Goal: Task Accomplishment & Management: Use online tool/utility

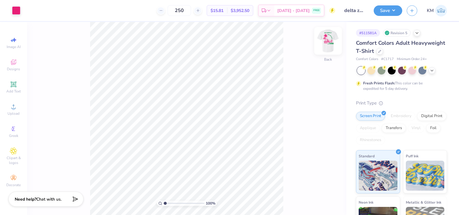
click at [330, 43] on img at bounding box center [328, 41] width 24 height 24
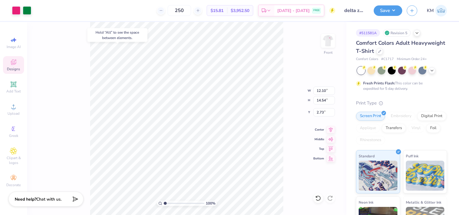
type input "2.73"
click at [320, 199] on icon at bounding box center [318, 198] width 6 height 6
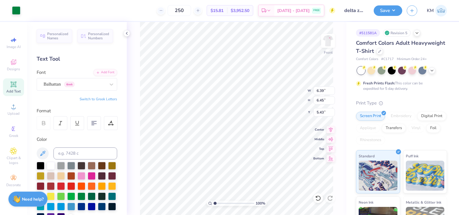
type input "6.39"
type input "6.45"
type input "6.24"
type input "4.51"
type input "4.55"
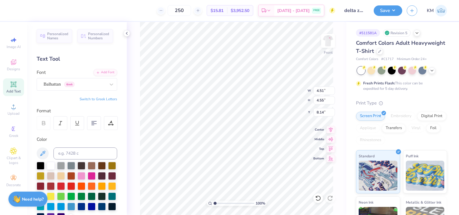
type input "9.76"
click at [278, 85] on div "100 % Front W 4.51 4.51 " H 4.55 4.55 " Y 9.76 9.76 " Center Middle Top Bottom" at bounding box center [237, 118] width 220 height 193
type input "5.06"
type input "3.89"
type input "10.14"
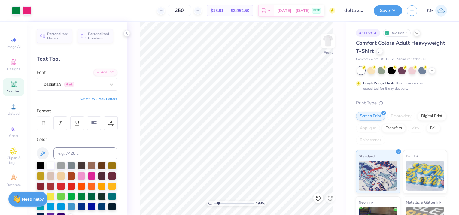
type input "1.93"
click at [219, 204] on input "range" at bounding box center [234, 203] width 41 height 5
type input "10.00"
type textarea "Since [DATE]"
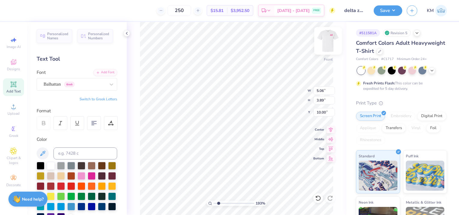
scroll to position [5, 1]
click at [320, 197] on icon at bounding box center [317, 197] width 5 height 5
click at [287, 86] on div "193 % Front W 5.06 5.06 " H 3.89 3.89 " Y 10.00 10.00 " Center Middle Top Bottom" at bounding box center [237, 118] width 220 height 193
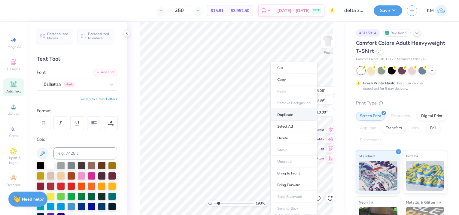
click at [291, 114] on li "Duplicate" at bounding box center [293, 115] width 47 height 12
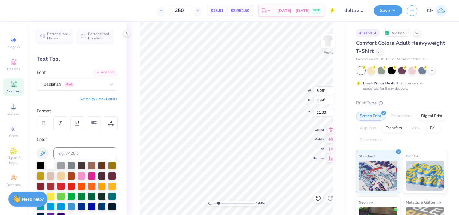
type input "8.51"
type textarea "Catching Waves"
type input "10.00"
type textarea "Since [DATE]"
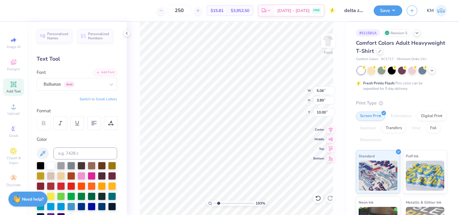
scroll to position [5, 1]
type input "9.38"
type input "3.03"
type input "2.41"
type input "9.70"
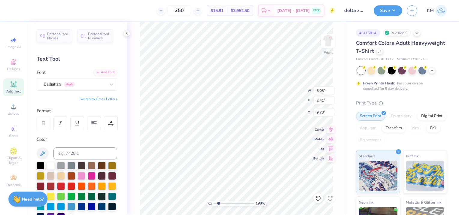
type input "3.22"
type input "2.09"
type input "9.87"
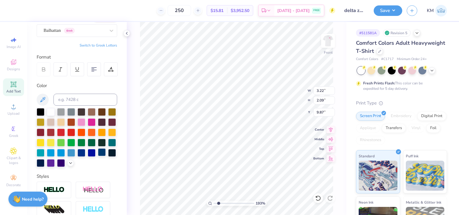
scroll to position [144, 0]
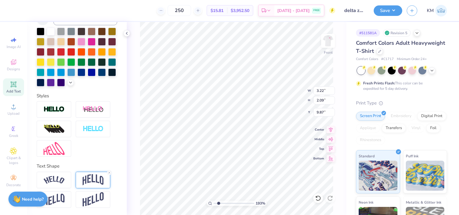
click at [87, 177] on img at bounding box center [93, 179] width 21 height 11
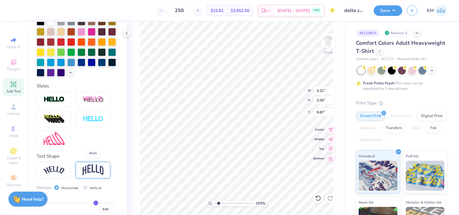
scroll to position [179, 0]
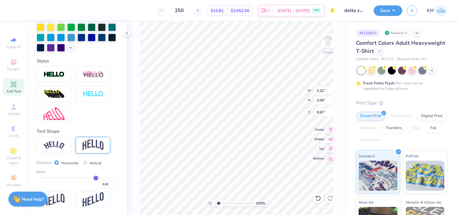
type input "0.54"
type input "0.55"
type input "0.56"
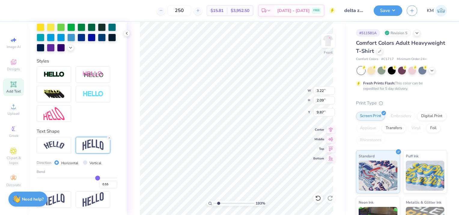
type input "0.56"
type input "0.57"
type input "0.58"
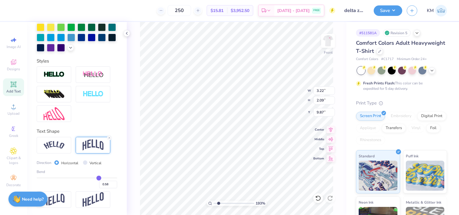
type input "0.61"
type input "0.63"
type input "0.64"
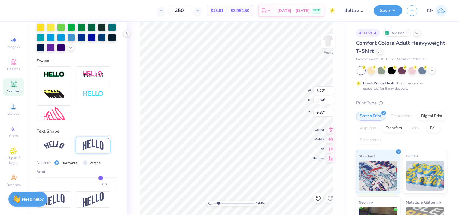
type input "0.64"
type input "0.65"
drag, startPoint x: 94, startPoint y: 178, endPoint x: 98, endPoint y: 178, distance: 3.9
type input "0.65"
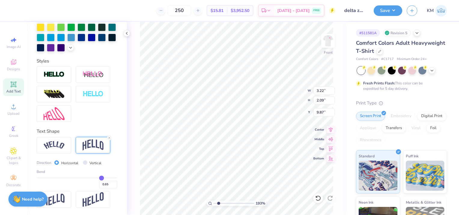
click at [98, 178] on input "range" at bounding box center [77, 177] width 80 height 1
type input "3.24"
type input "2.25"
type input "9.82"
type input "0.64"
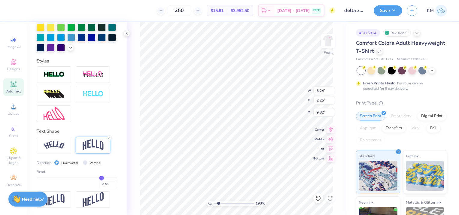
type input "0.64"
type input "0.63"
type input "0.61"
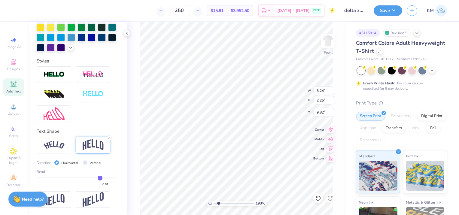
type input "0.6"
type input "0.60"
type input "0.59"
type input "0.58"
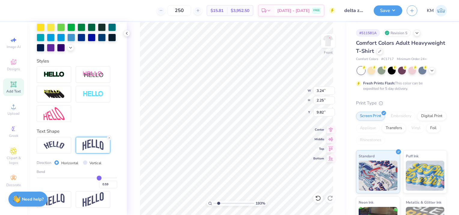
type input "0.58"
type input "0.56"
type input "0.55"
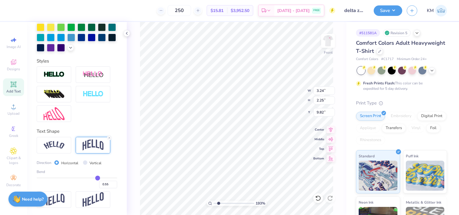
type input "0.54"
type input "0.53"
type input "0.52"
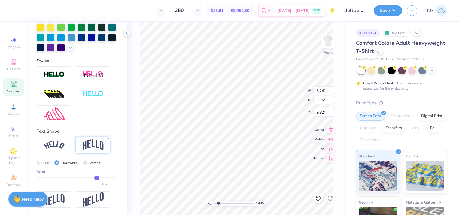
type input "0.52"
type input "0.51"
type input "0.5"
type input "0.50"
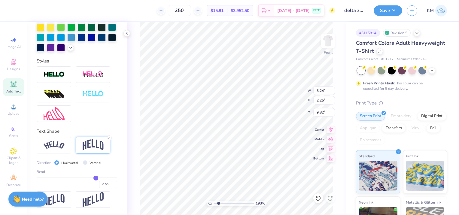
type input "0.49"
type input "0.48"
type input "0.47"
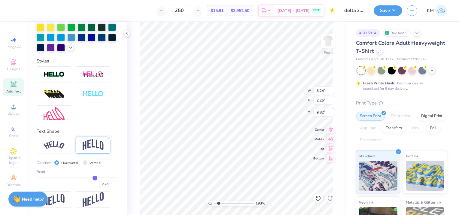
type input "0.47"
type input "0.46"
type input "0.45"
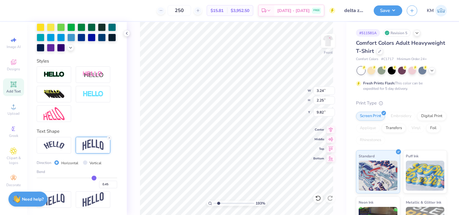
type input "0.44"
drag, startPoint x: 98, startPoint y: 178, endPoint x: 90, endPoint y: 179, distance: 7.5
type input "0.44"
click at [90, 178] on input "range" at bounding box center [77, 177] width 80 height 1
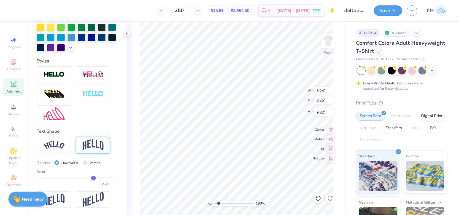
type input "3.22"
type input "2.07"
type input "9.85"
type input "0.43"
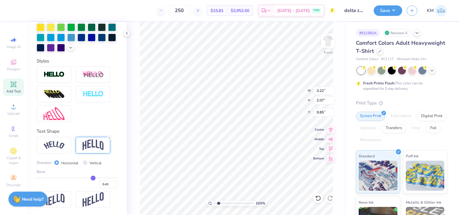
type input "0.42"
type input "0.4"
type input "0.40"
type input "0.39"
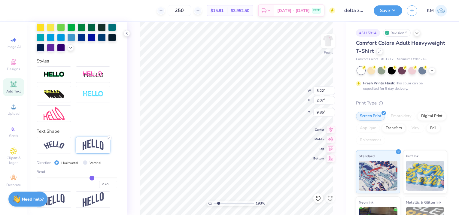
type input "0.39"
type input "0.38"
drag, startPoint x: 90, startPoint y: 179, endPoint x: 85, endPoint y: 180, distance: 5.0
type input "0.31"
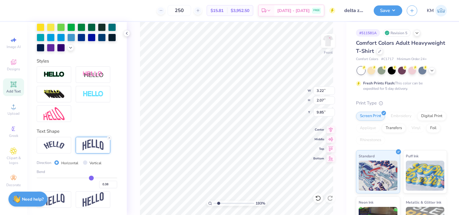
click at [85, 178] on input "range" at bounding box center [77, 177] width 80 height 1
type input "0.31"
type input "2.06"
type input "9.82"
type input "2.05"
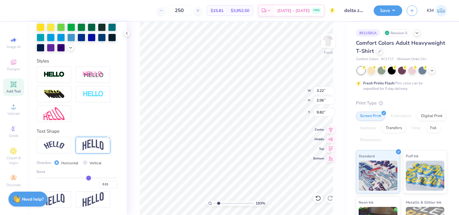
type input "9.79"
type input "9.69"
type input "10.28"
type input "12.89"
type input "4.65"
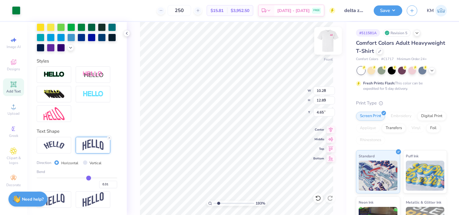
type input "3.41"
type input "1.56"
type input "10.04"
type input "0.23"
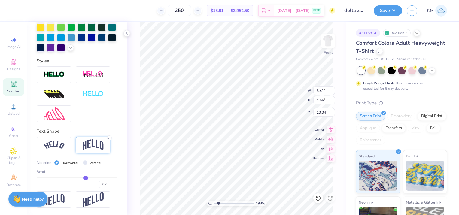
type input "0.22"
type input "0.21"
type input "0.19"
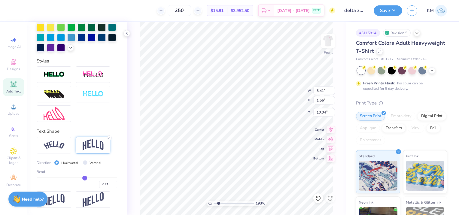
type input "0.19"
type input "0.17"
type input "0.16"
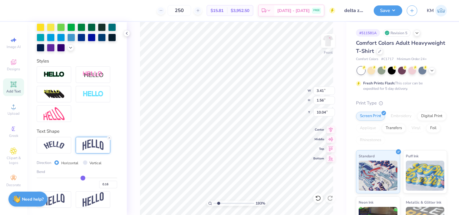
type input "0.15"
type input "0.14"
drag, startPoint x: 83, startPoint y: 178, endPoint x: 79, endPoint y: 178, distance: 3.7
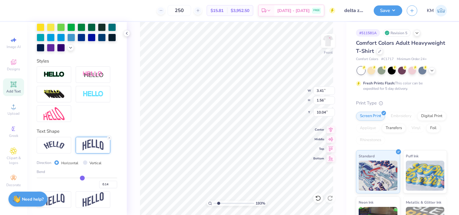
type input "0.14"
click at [79, 178] on input "range" at bounding box center [77, 177] width 80 height 1
type input "1.54"
type input "9.95"
type input "0.15"
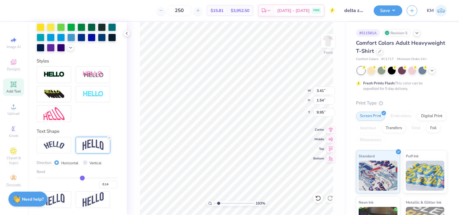
type input "0.15"
type input "0.17"
type input "0.19"
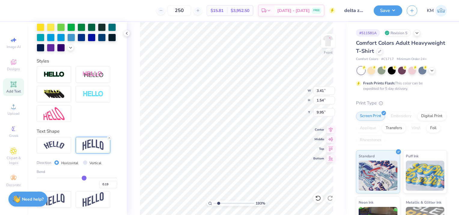
type input "0.21"
type input "0.22"
type input "0.23"
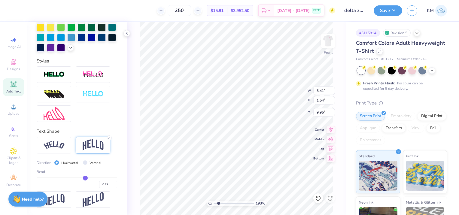
type input "0.23"
type input "0.24"
type input "0.25"
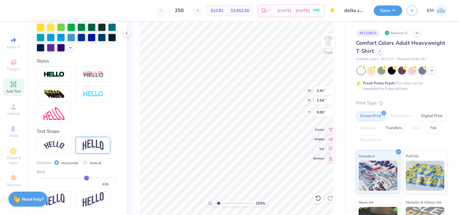
type input "0.27"
type input "0.29"
type input "0.31"
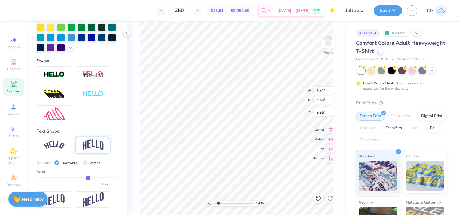
type input "0.31"
type input "0.33"
type input "0.35"
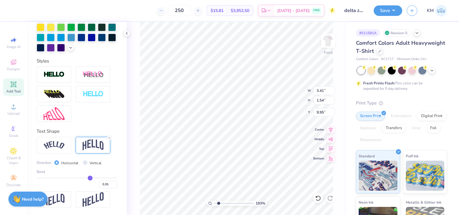
type input "0.36"
type input "0.37"
type input "0.38"
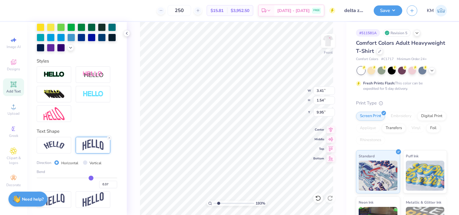
type input "0.38"
type input "0.39"
type input "0.4"
type input "0.40"
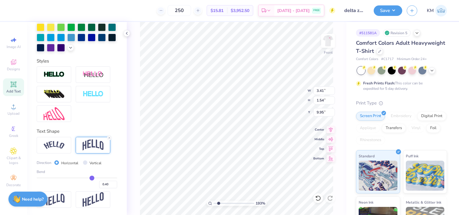
type input "0.41"
type input "0.42"
type input "0.43"
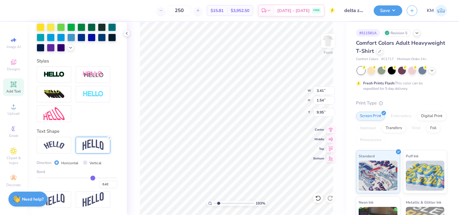
type input "0.43"
type input "0.44"
type input "0.45"
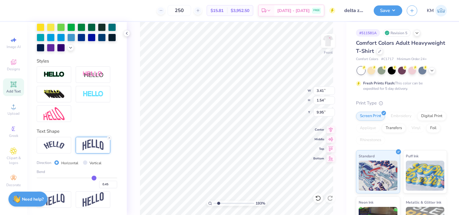
type input "0.46"
type input "0.47"
drag, startPoint x: 79, startPoint y: 178, endPoint x: 91, endPoint y: 177, distance: 12.1
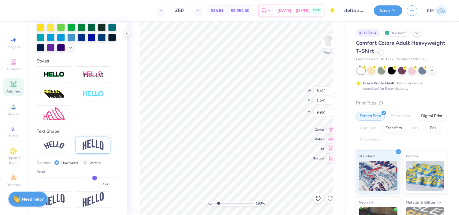
type input "0.47"
click at [91, 177] on input "range" at bounding box center [77, 177] width 80 height 1
type input "1.67"
type input "10.03"
click at [91, 177] on input "range" at bounding box center [77, 177] width 80 height 1
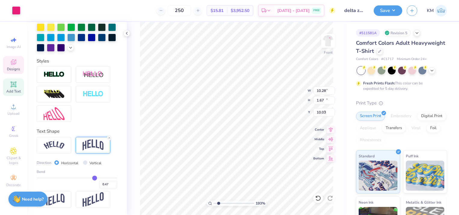
type input "10.28"
type input "12.89"
type input "4.65"
type input "3.41"
type input "1.67"
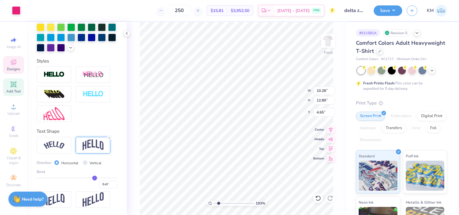
type input "10.03"
type input "10.28"
type input "12.89"
type input "4.65"
type input "2.05"
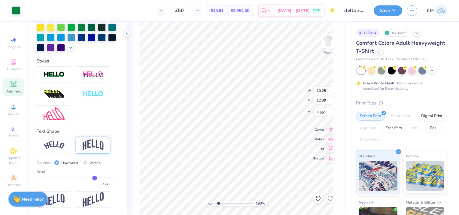
type input "1.73"
type input "9.37"
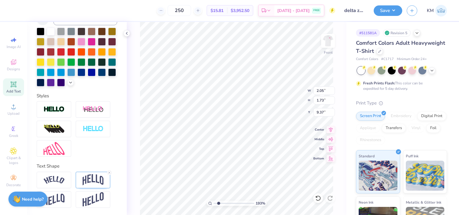
type input "3.41"
type input "1.67"
type input "10.09"
type input "10.28"
type input "12.89"
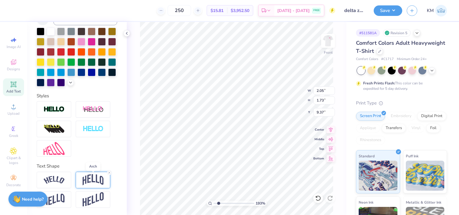
click at [97, 177] on img at bounding box center [93, 179] width 21 height 11
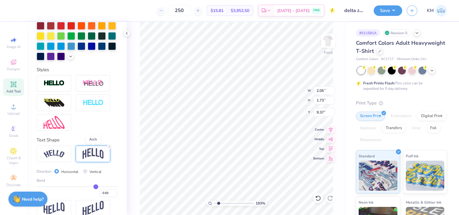
scroll to position [174, 0]
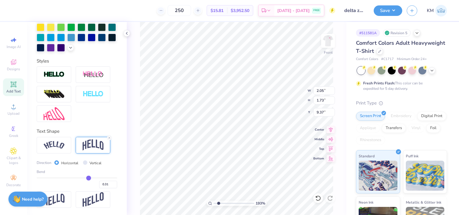
drag, startPoint x: 92, startPoint y: 183, endPoint x: 85, endPoint y: 184, distance: 7.3
click at [85, 178] on input "range" at bounding box center [77, 177] width 80 height 1
drag, startPoint x: 85, startPoint y: 182, endPoint x: 81, endPoint y: 183, distance: 4.2
click at [81, 178] on input "range" at bounding box center [77, 177] width 80 height 1
drag, startPoint x: 218, startPoint y: 203, endPoint x: 221, endPoint y: 201, distance: 3.6
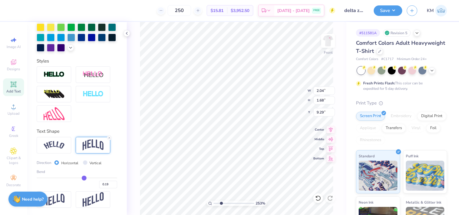
click at [221, 202] on input "range" at bounding box center [234, 203] width 41 height 5
drag, startPoint x: 82, startPoint y: 183, endPoint x: 133, endPoint y: 171, distance: 53.1
click at [86, 178] on input "range" at bounding box center [77, 177] width 80 height 1
drag, startPoint x: 84, startPoint y: 183, endPoint x: 88, endPoint y: 184, distance: 3.7
click at [88, 178] on input "range" at bounding box center [77, 177] width 80 height 1
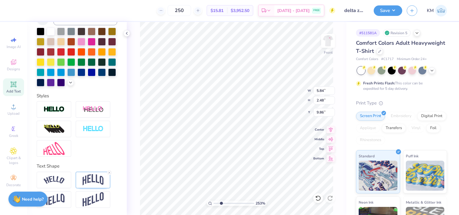
scroll to position [5, 1]
